Goal: Information Seeking & Learning: Find specific fact

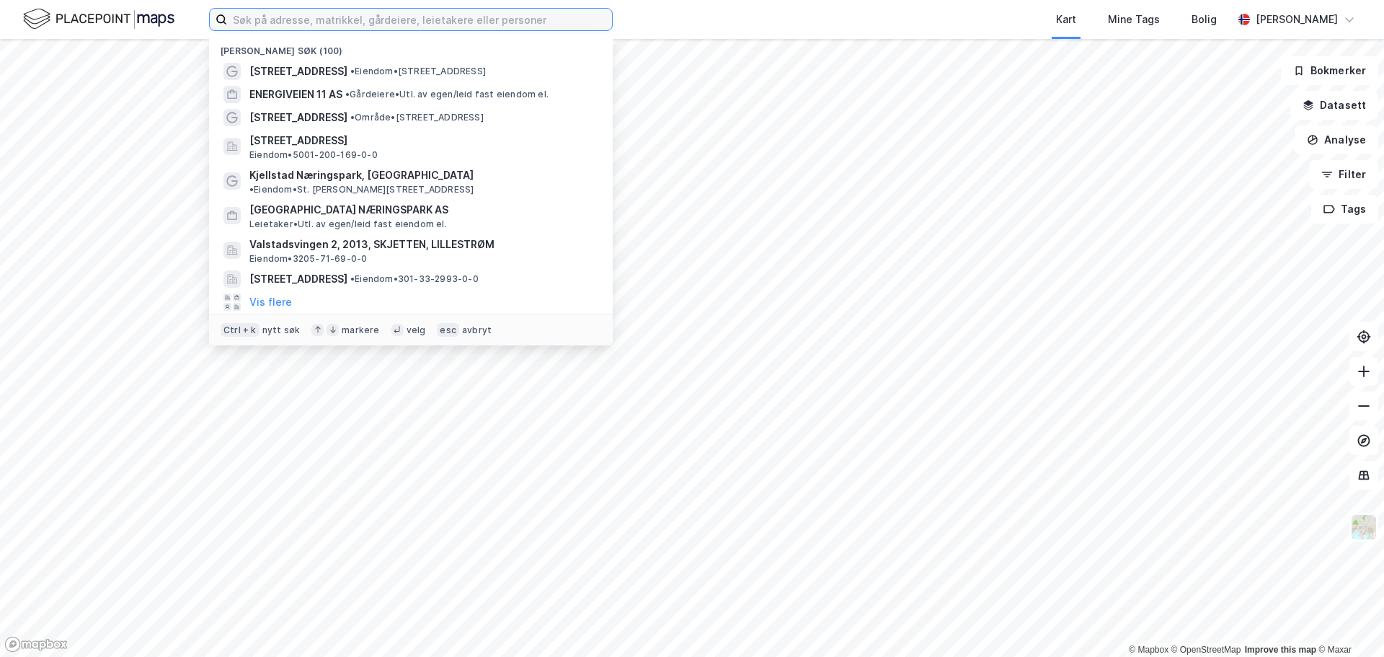
click at [240, 19] on input at bounding box center [419, 20] width 385 height 22
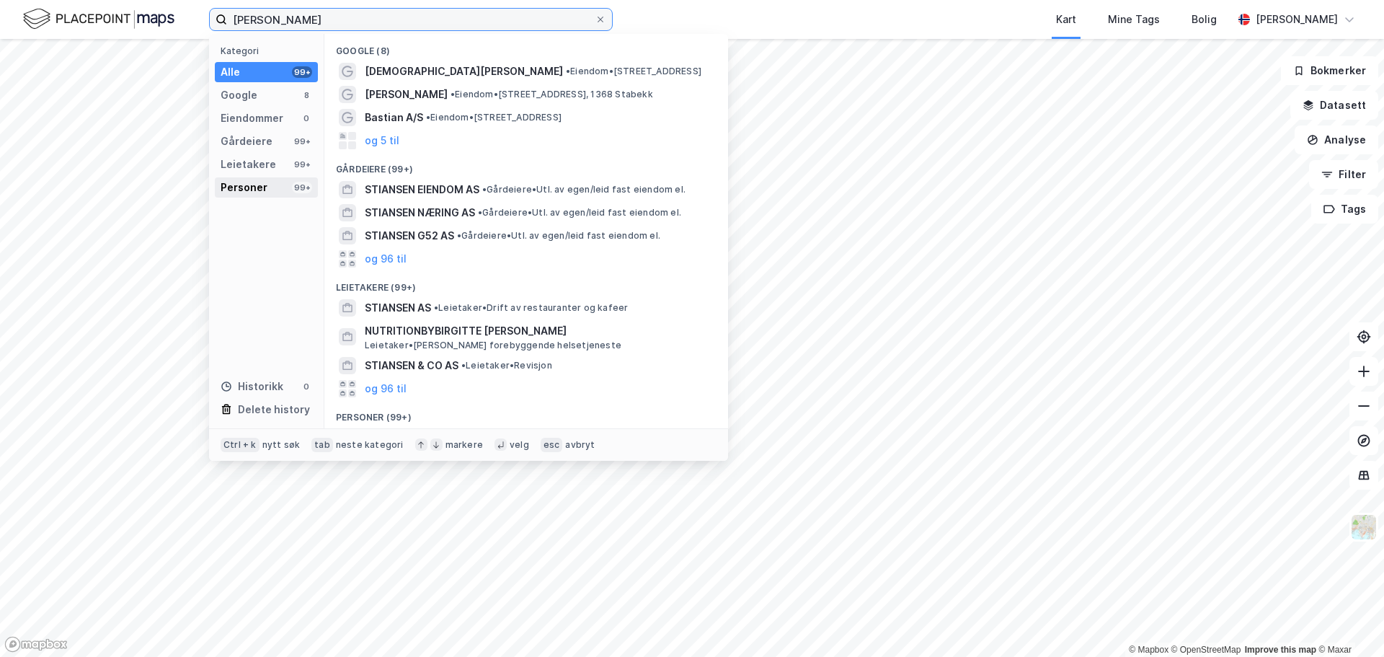
type input "[PERSON_NAME]"
click at [252, 189] on div "Personer" at bounding box center [244, 187] width 47 height 17
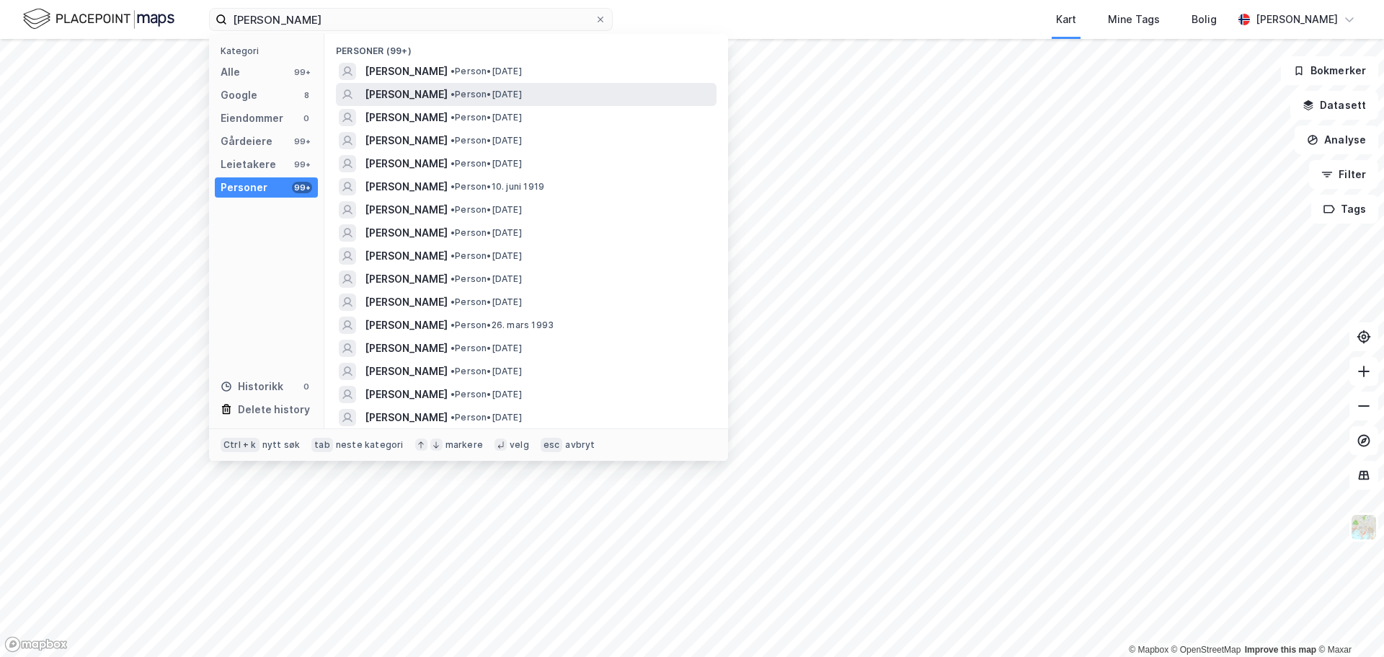
click at [448, 94] on span "[PERSON_NAME]" at bounding box center [406, 94] width 83 height 17
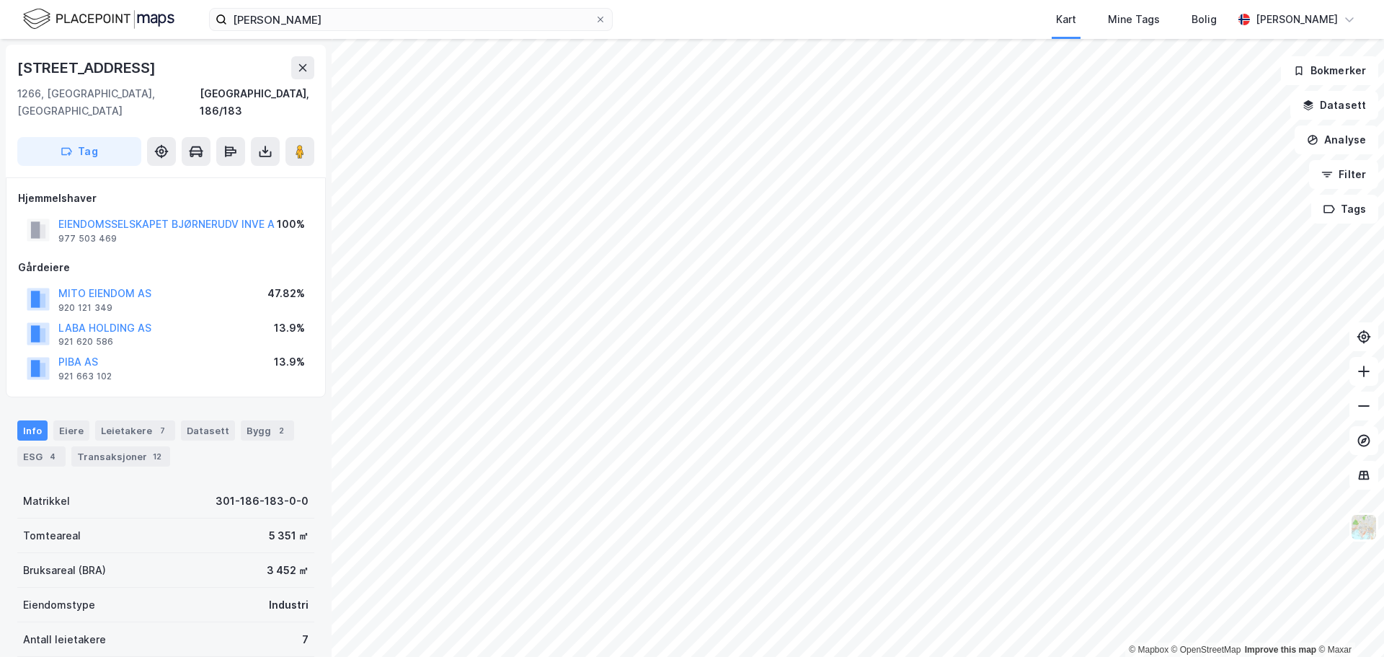
click at [280, 319] on div "13.9%" at bounding box center [289, 327] width 31 height 17
click at [286, 319] on div "13.9%" at bounding box center [289, 327] width 31 height 17
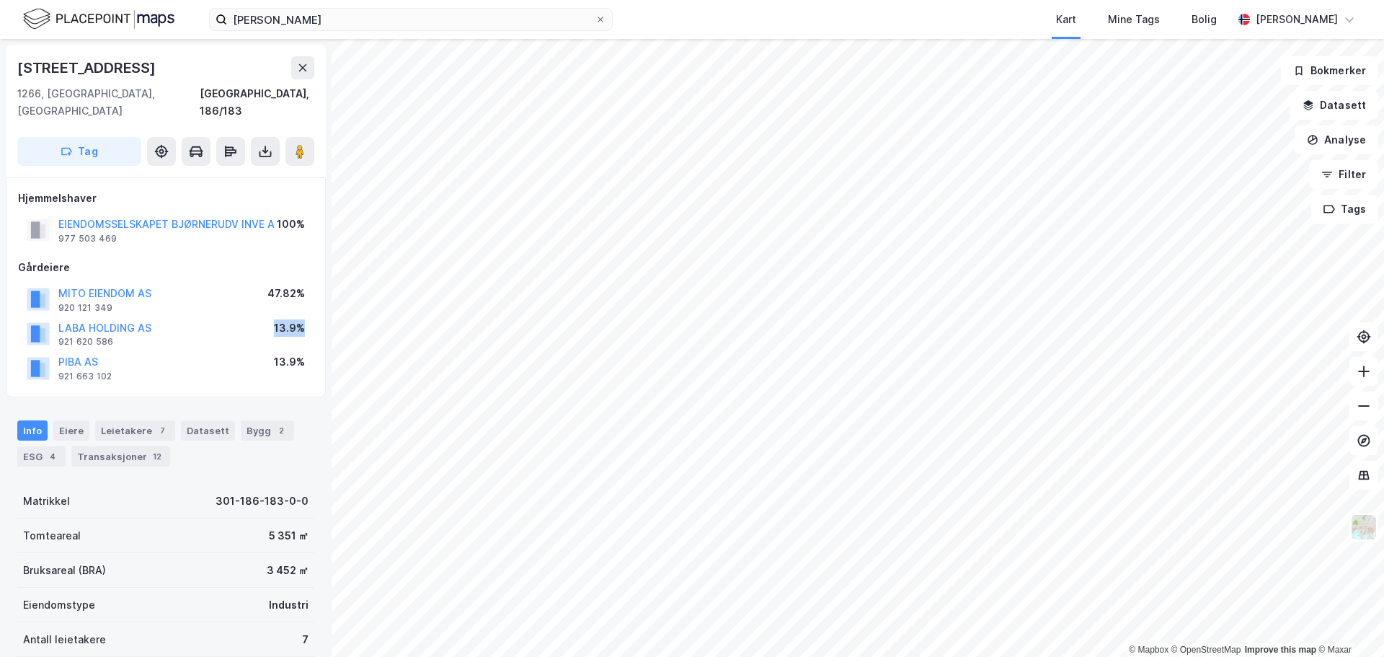
click at [286, 319] on div "13.9%" at bounding box center [289, 327] width 31 height 17
